Goal: Transaction & Acquisition: Subscribe to service/newsletter

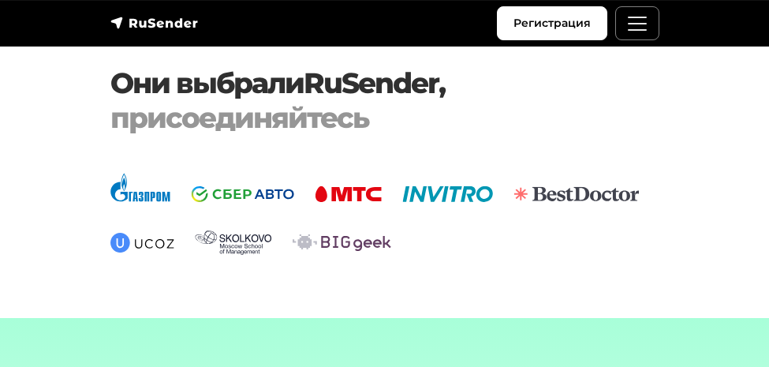
scroll to position [3935, 0]
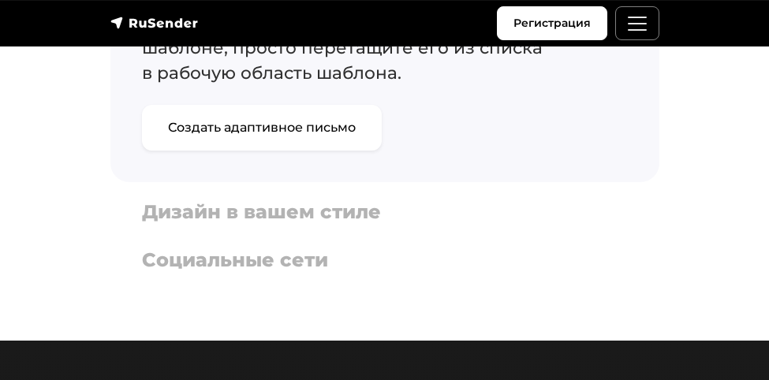
scroll to position [908, 0]
